Goal: Transaction & Acquisition: Purchase product/service

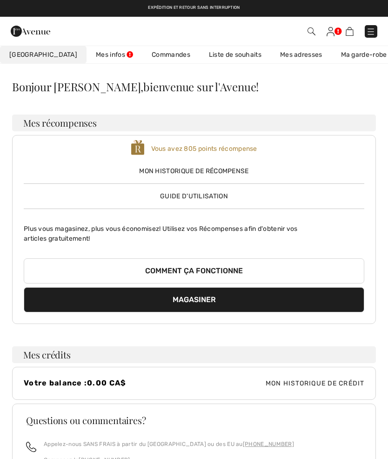
scroll to position [39, 0]
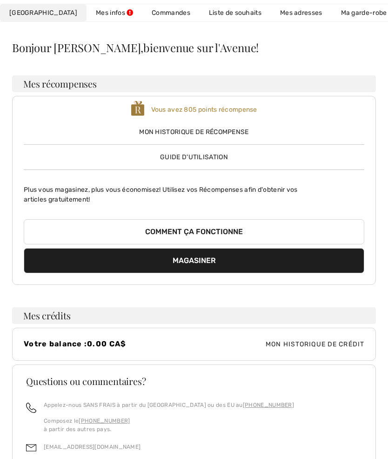
click at [219, 19] on link "Liste de souhaits" at bounding box center [235, 12] width 71 height 17
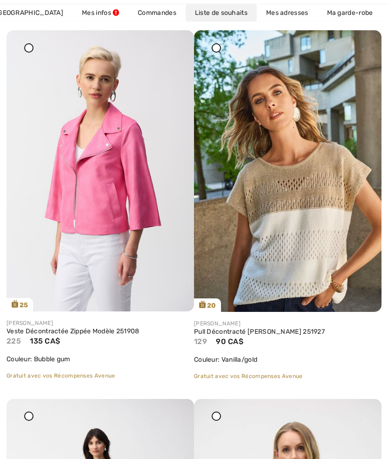
scroll to position [135, 0]
click at [99, 331] on link "Veste Décontractée Zippée Modèle 251908" at bounding box center [101, 331] width 188 height 8
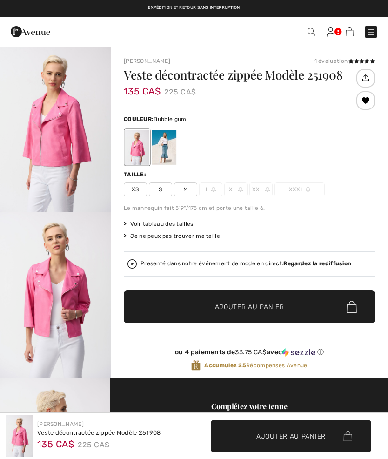
checkbox input "true"
click at [141, 151] on div at bounding box center [137, 147] width 24 height 35
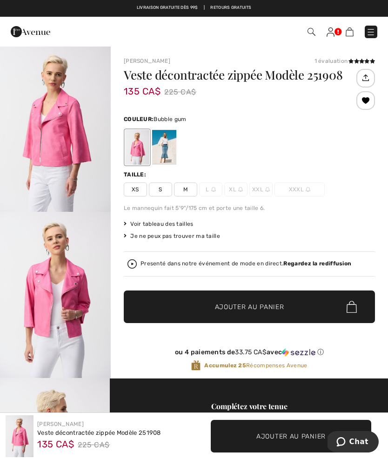
click at [179, 144] on div at bounding box center [249, 147] width 251 height 39
click at [175, 149] on div at bounding box center [164, 147] width 24 height 35
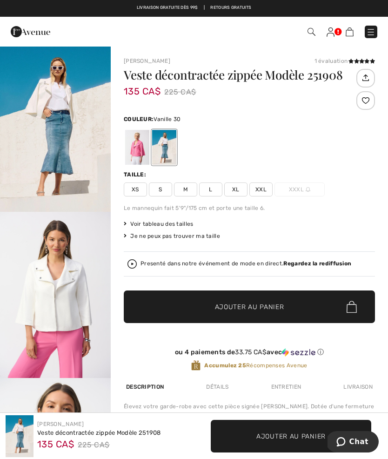
click at [75, 278] on img "2 / 8" at bounding box center [55, 295] width 111 height 166
